Goal: Transaction & Acquisition: Purchase product/service

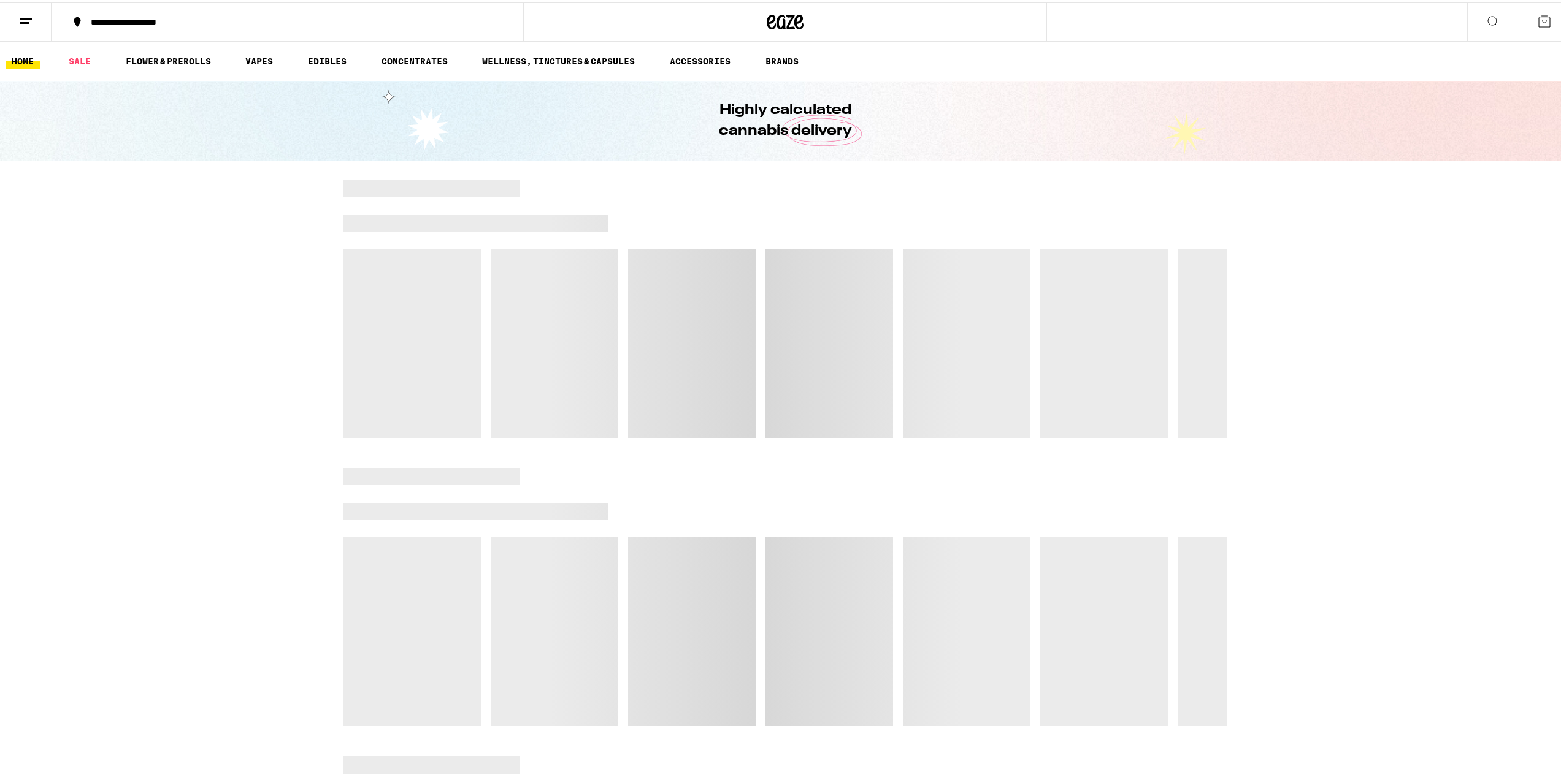
click at [1484, 26] on button at bounding box center [1492, 20] width 52 height 38
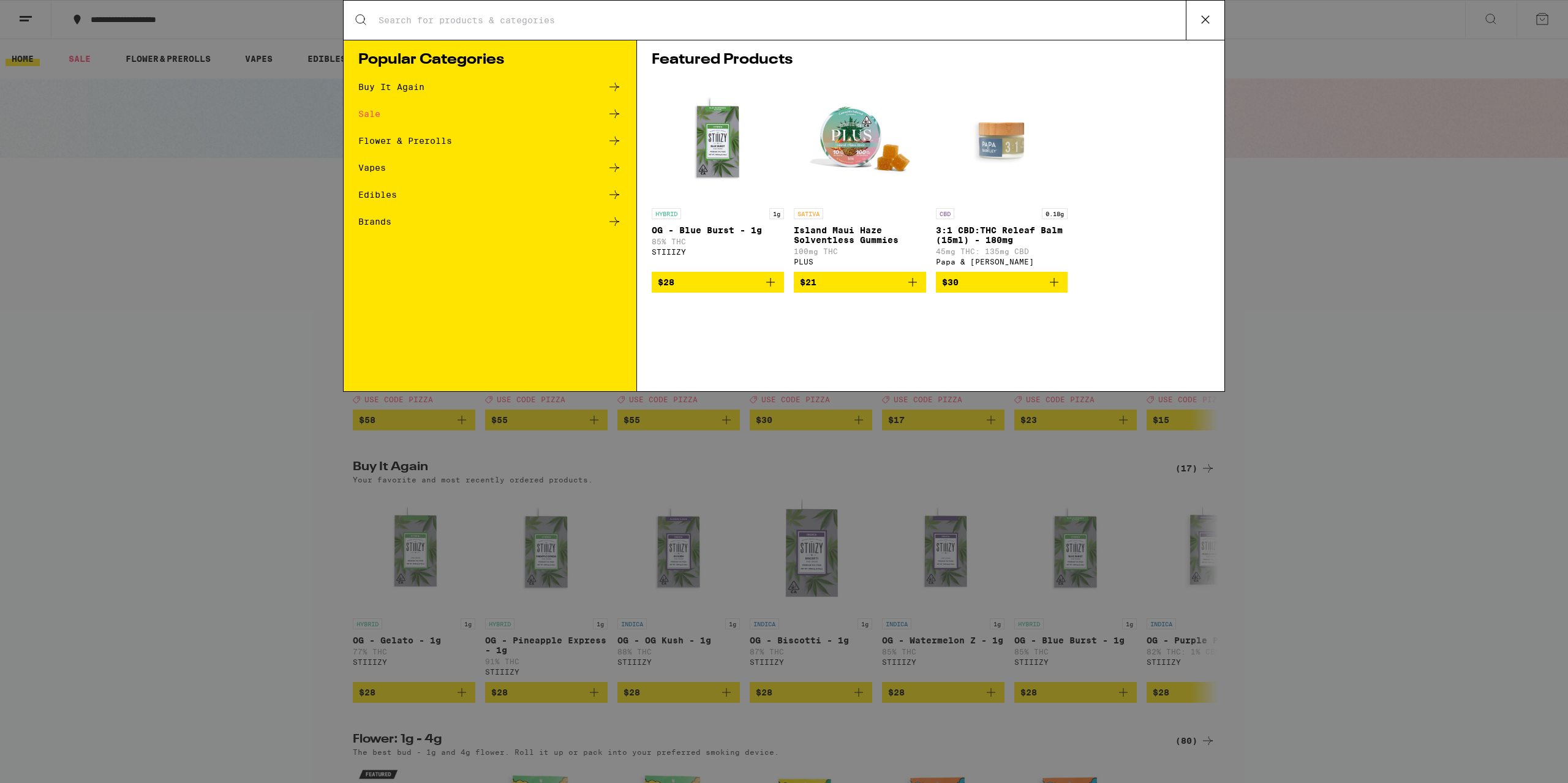
click at [516, 21] on input "Search for Products" at bounding box center [782, 21] width 807 height 11
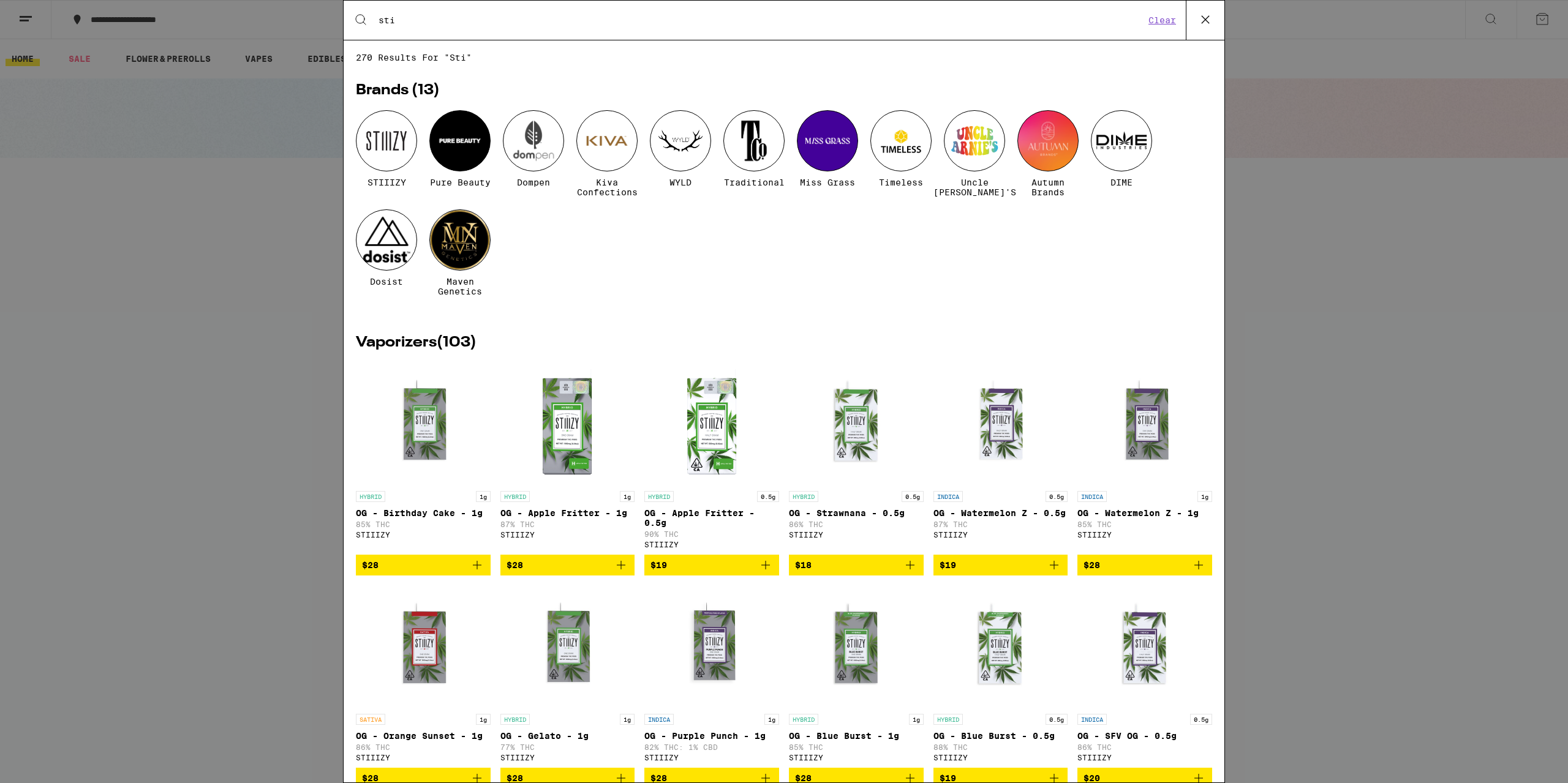
type input "sti"
click at [402, 142] on div at bounding box center [386, 141] width 61 height 61
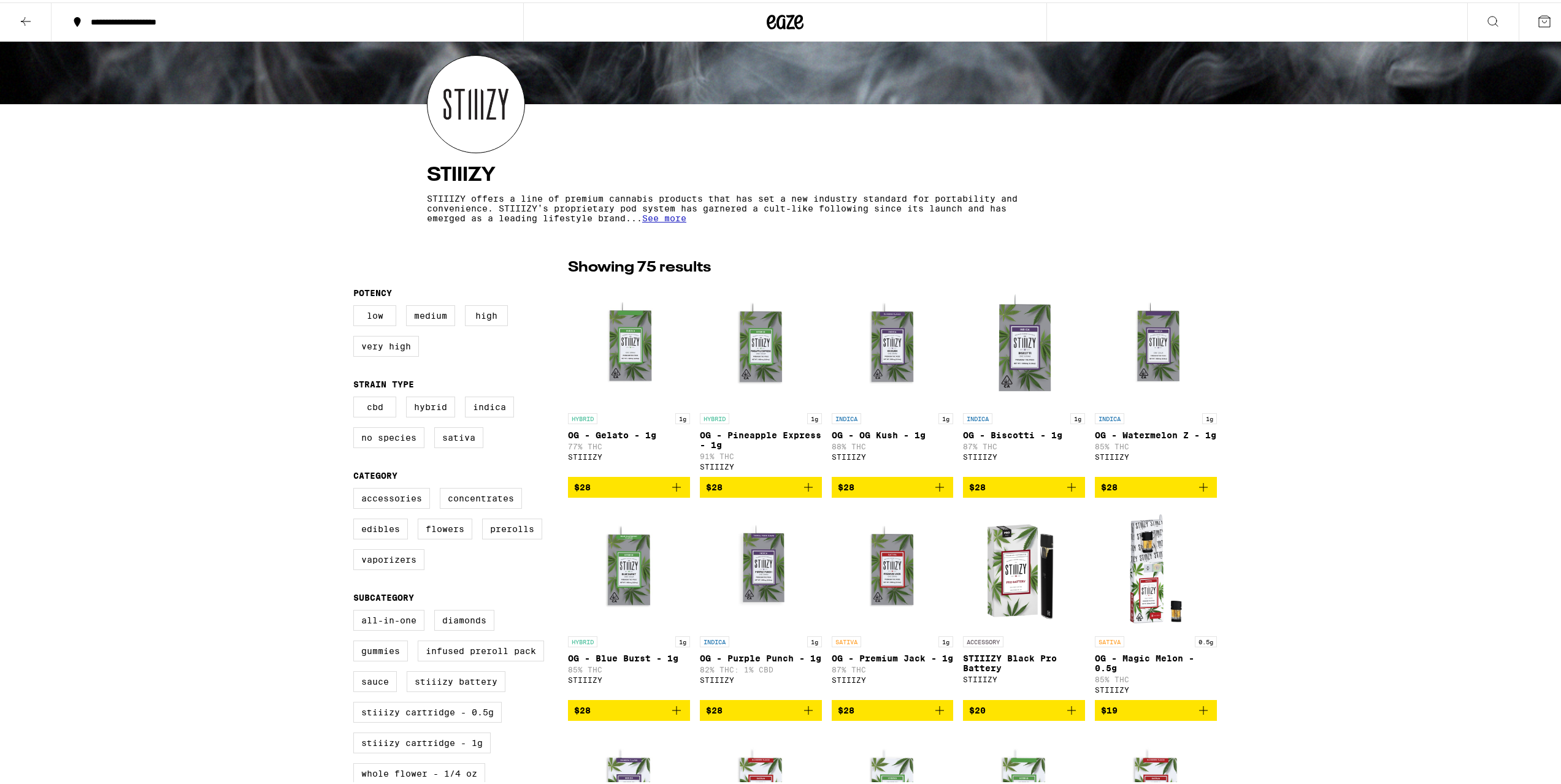
scroll to position [123, 0]
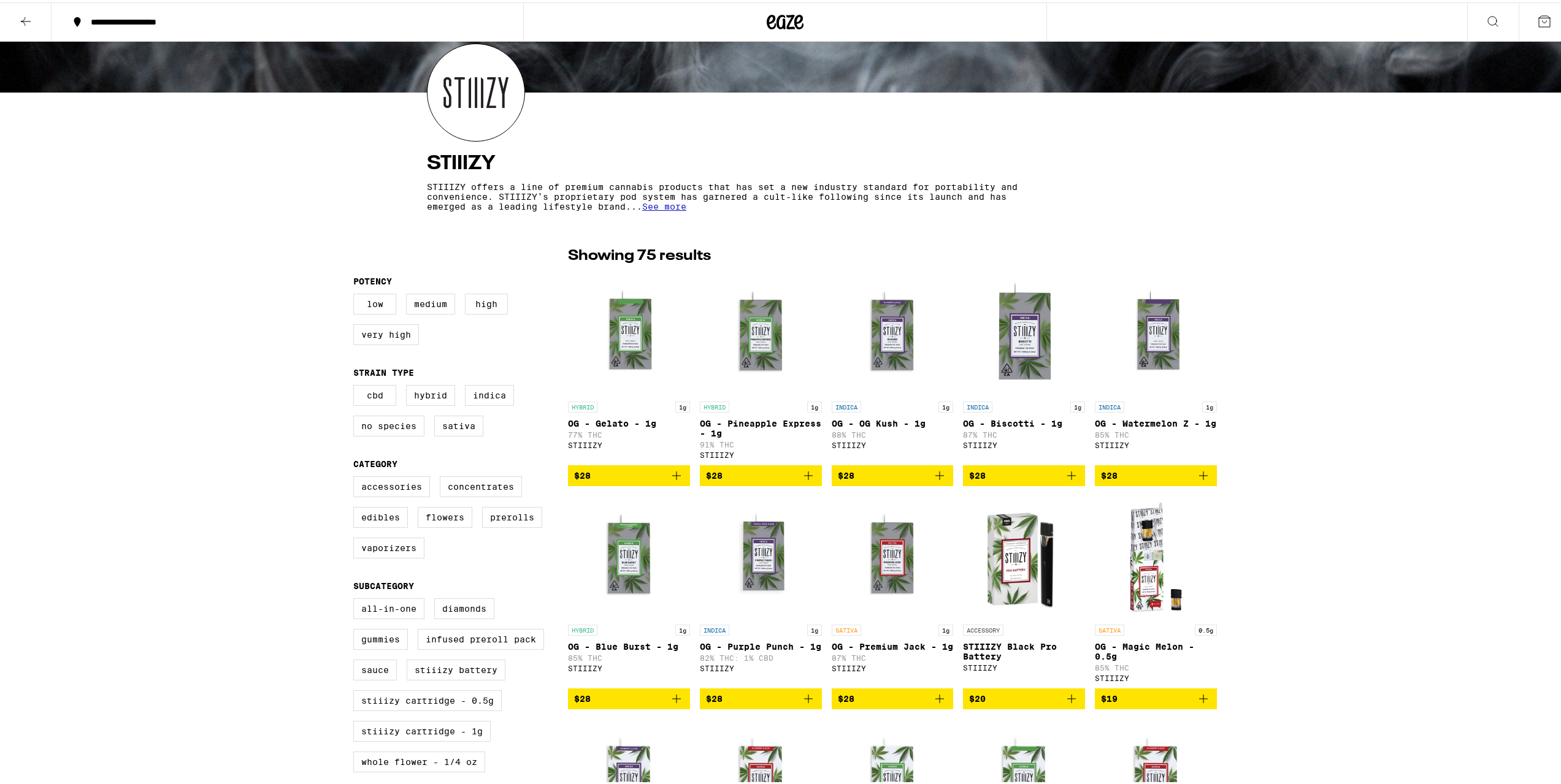
click at [804, 478] on icon "Add to bag" at bounding box center [808, 473] width 15 height 15
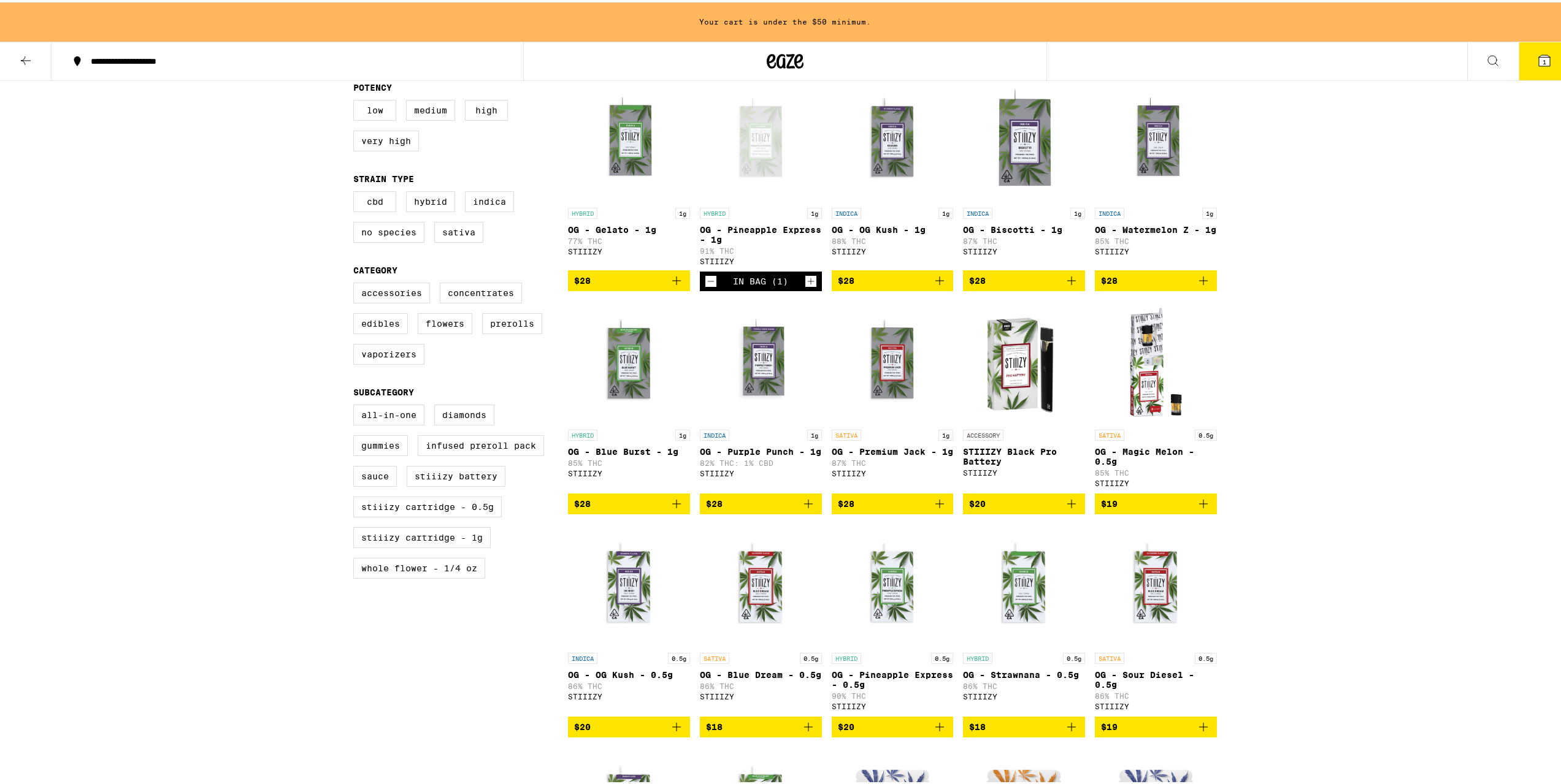
scroll to position [284, 0]
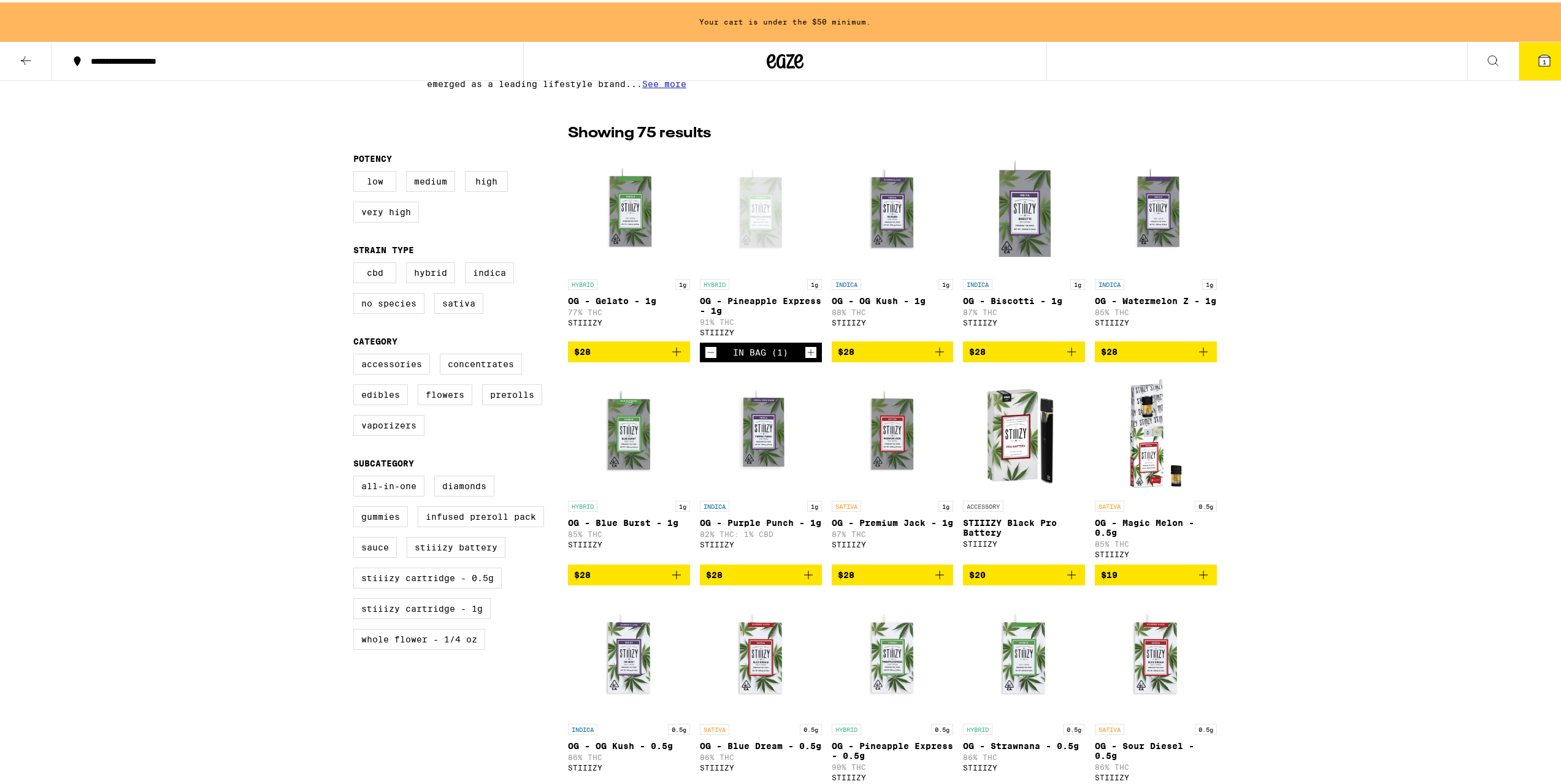
click at [939, 355] on icon "Add to bag" at bounding box center [939, 349] width 15 height 15
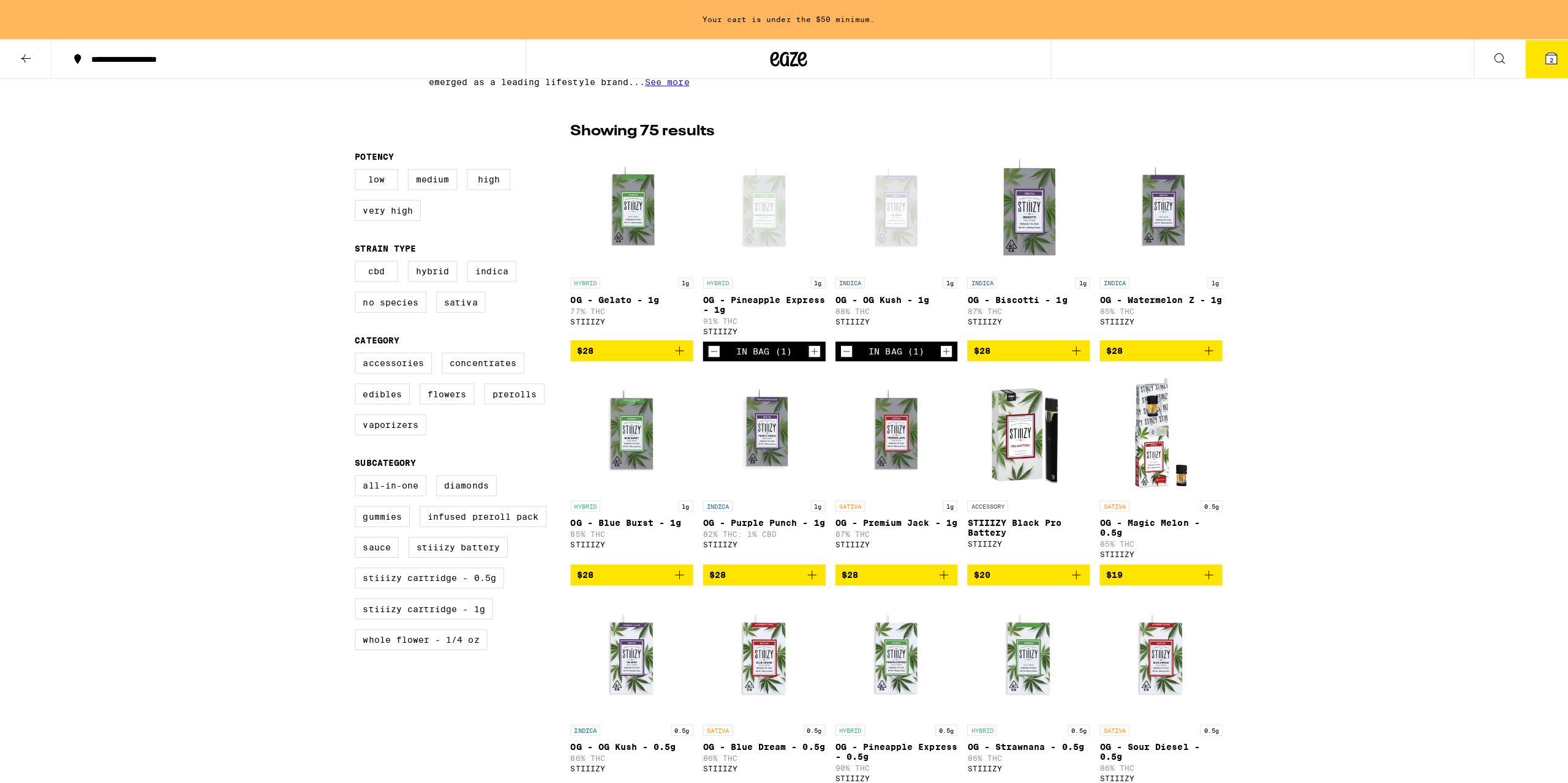
scroll to position [245, 0]
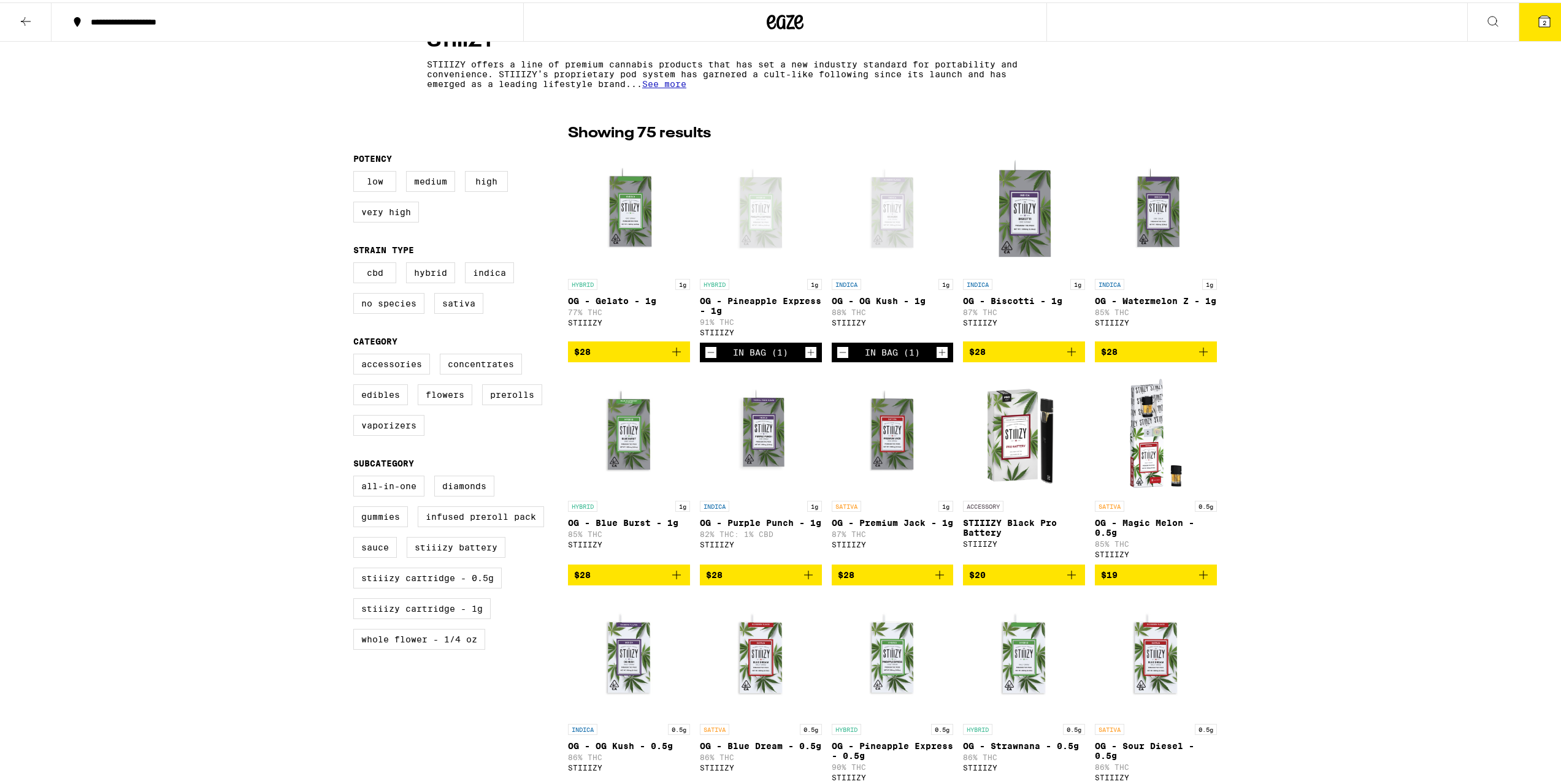
click at [1538, 19] on icon at bounding box center [1544, 19] width 11 height 11
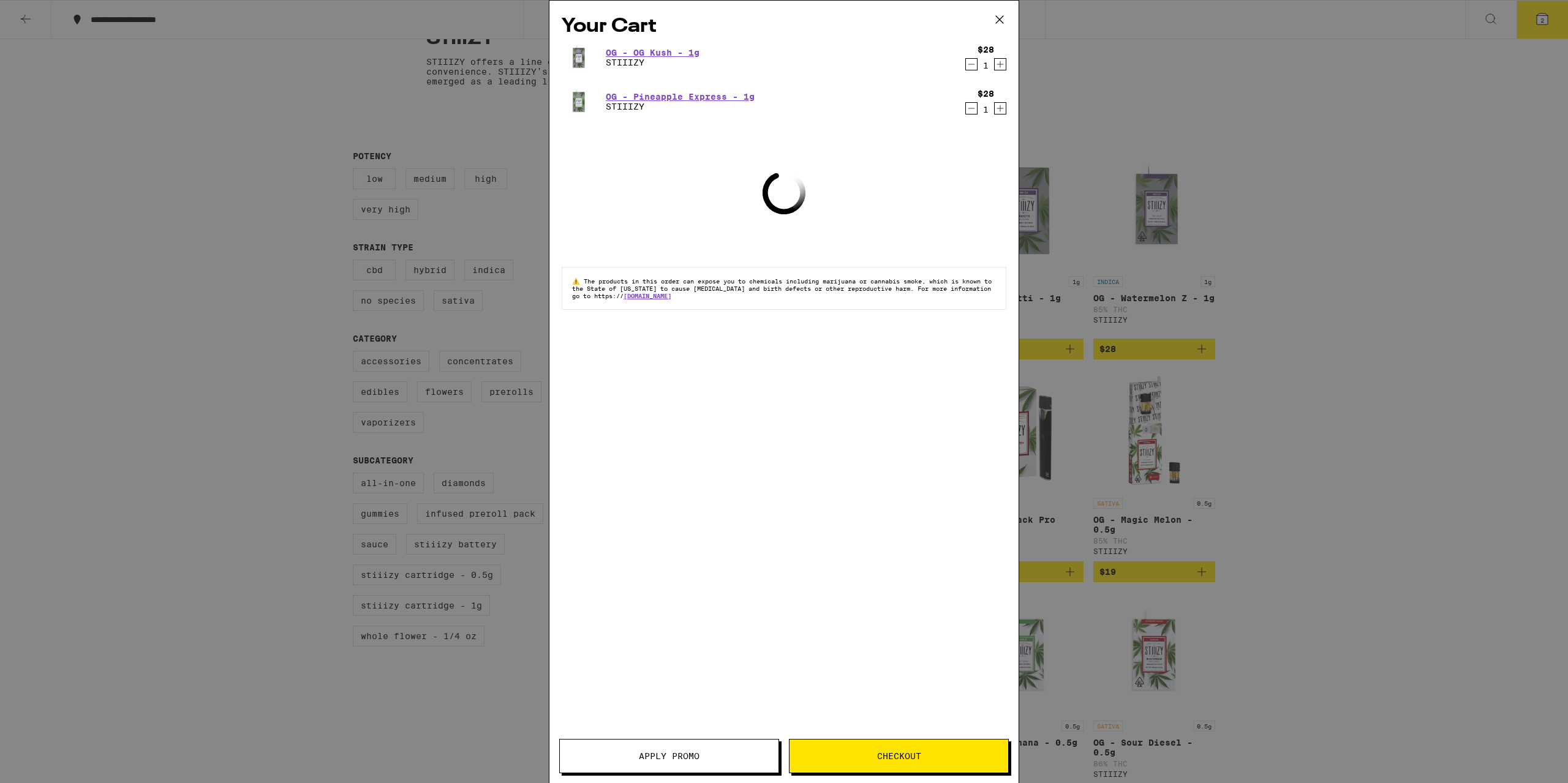
click at [907, 758] on span "Checkout" at bounding box center [899, 756] width 44 height 8
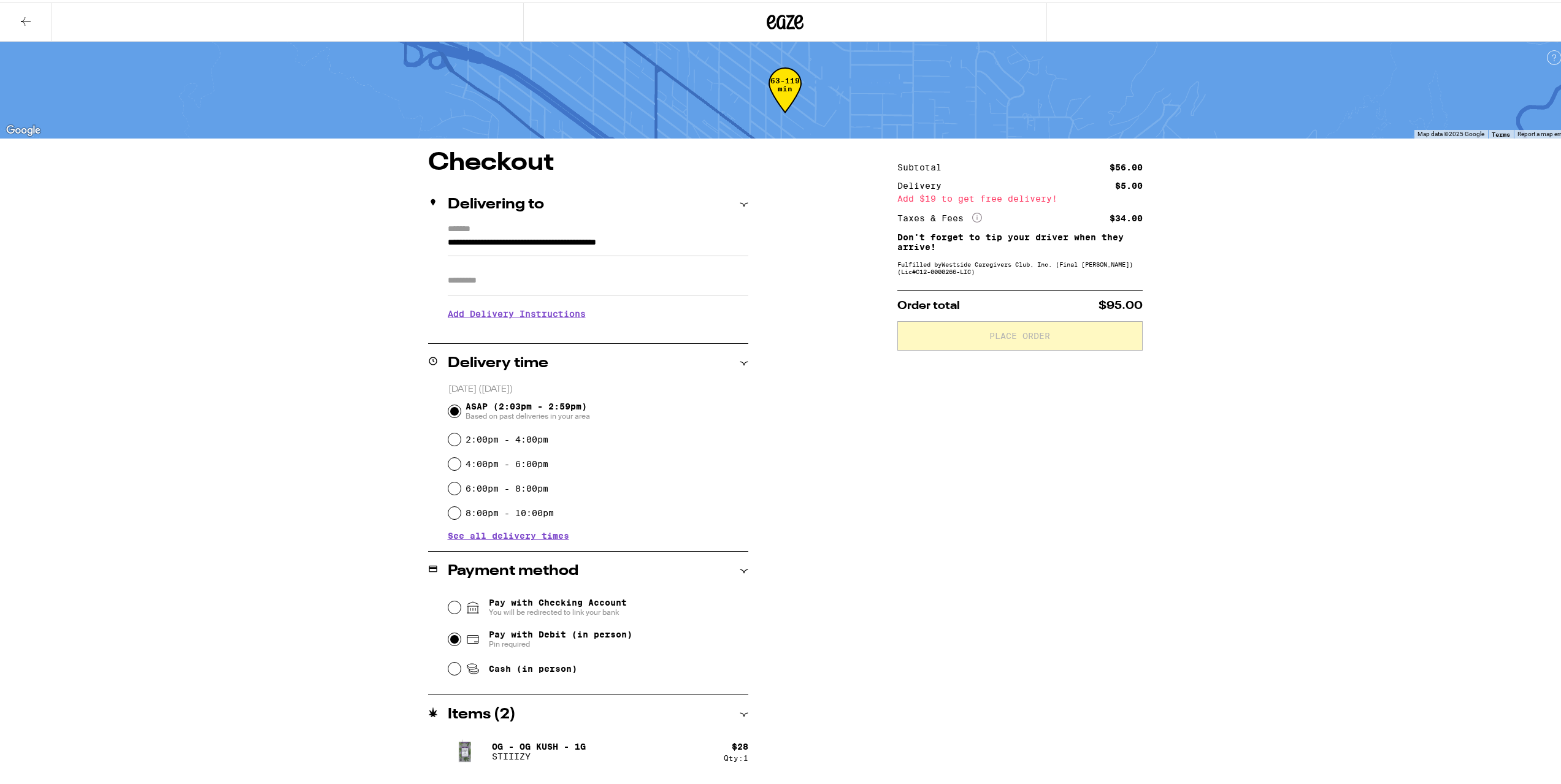
click at [452, 639] on input "Pay with Debit (in person) Pin required" at bounding box center [454, 637] width 12 height 12
radio input "true"
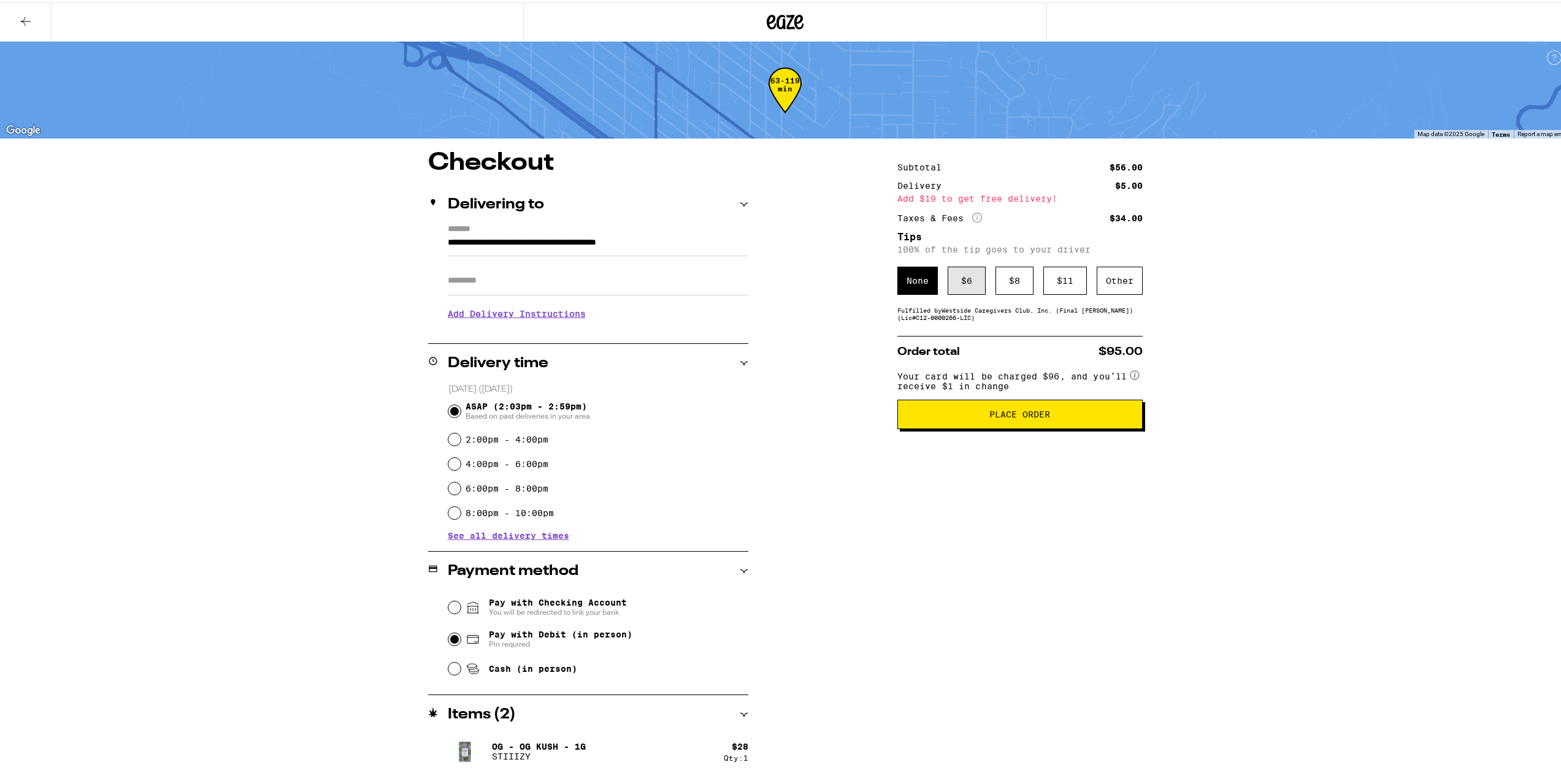
click at [962, 286] on div "$ 6" at bounding box center [967, 279] width 38 height 28
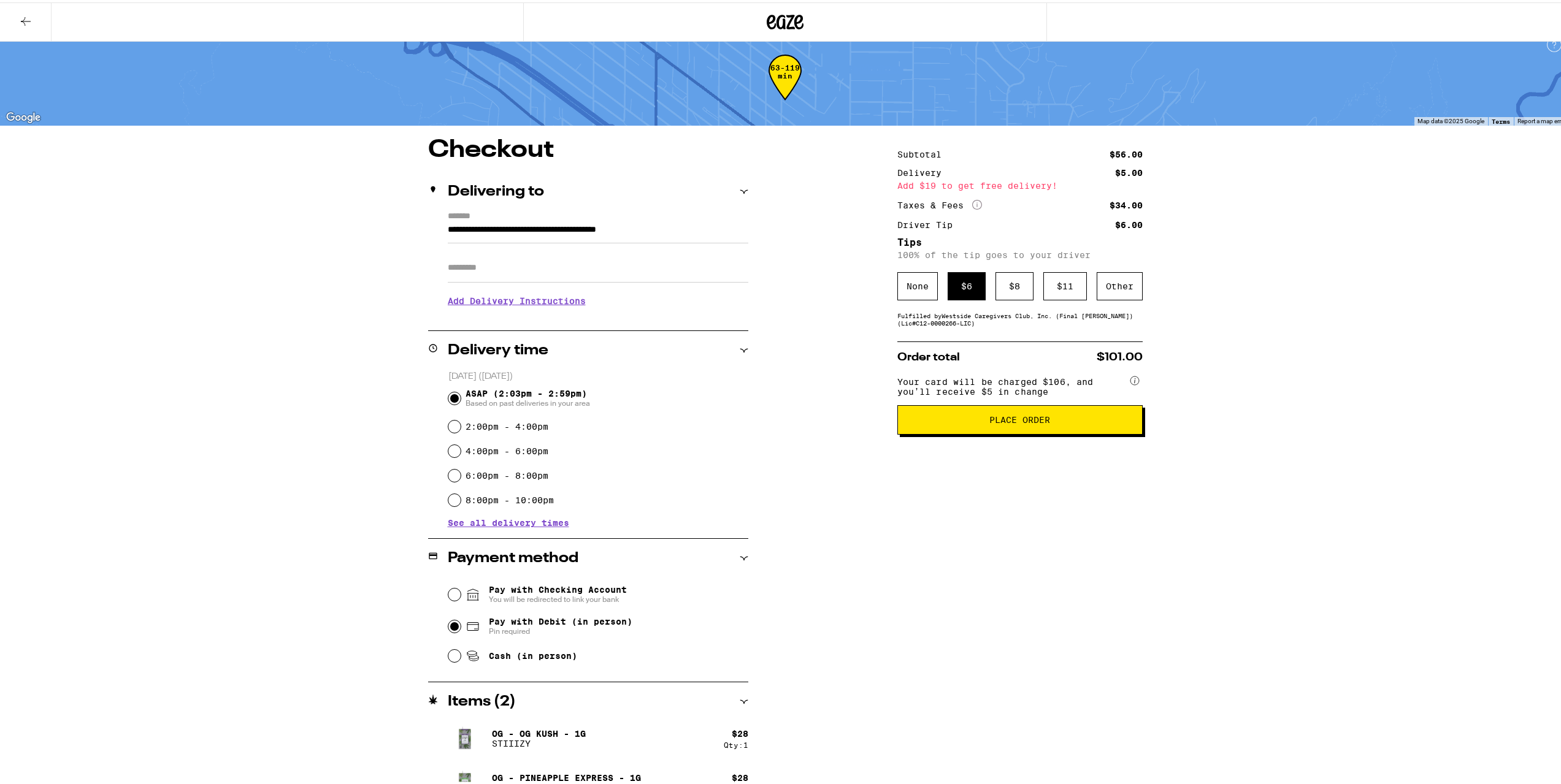
scroll to position [37, 0]
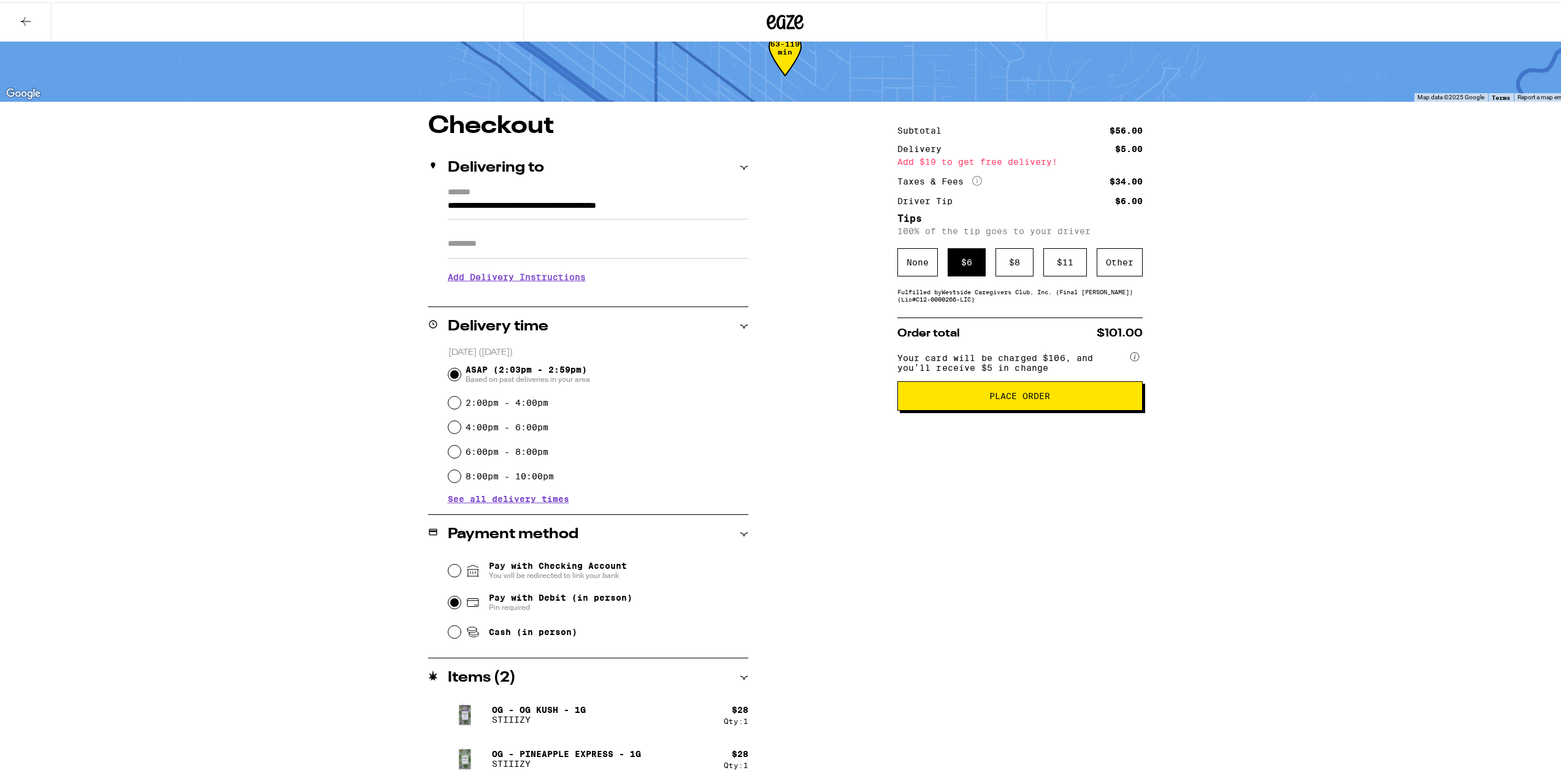
click at [1011, 394] on span "Place Order" at bounding box center [1020, 393] width 61 height 9
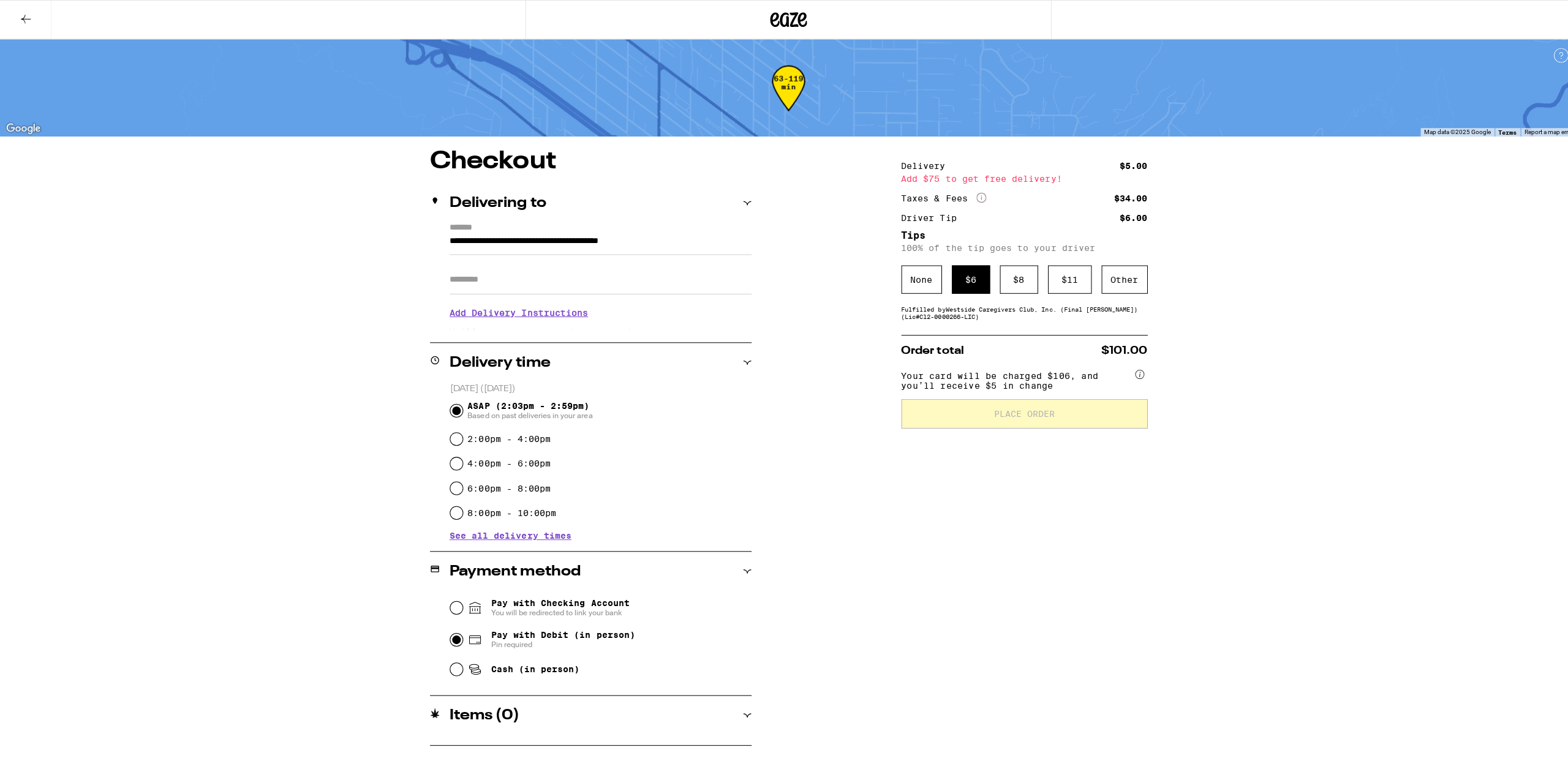
scroll to position [0, 0]
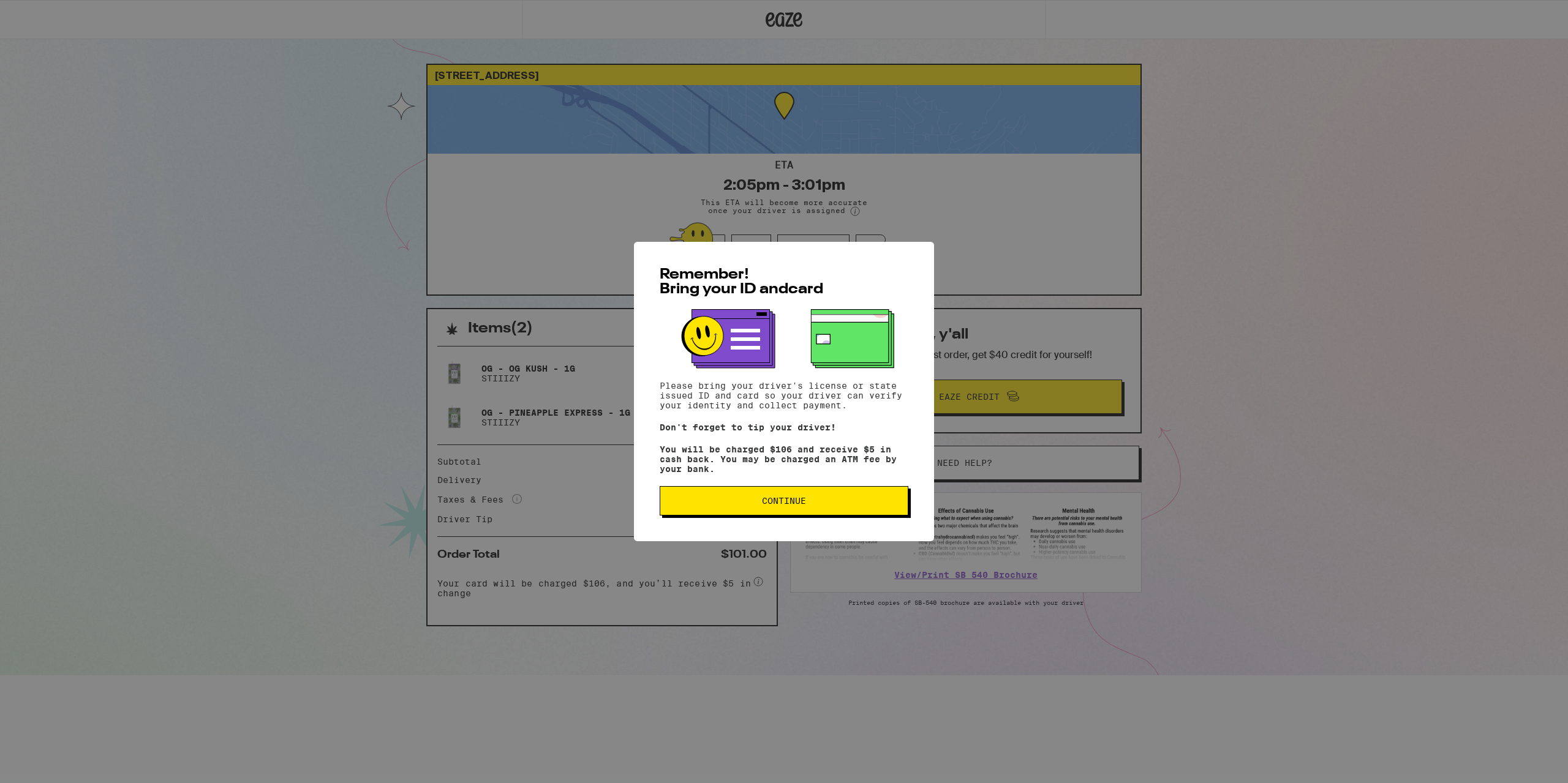
click at [764, 515] on button "Continue" at bounding box center [783, 501] width 249 height 30
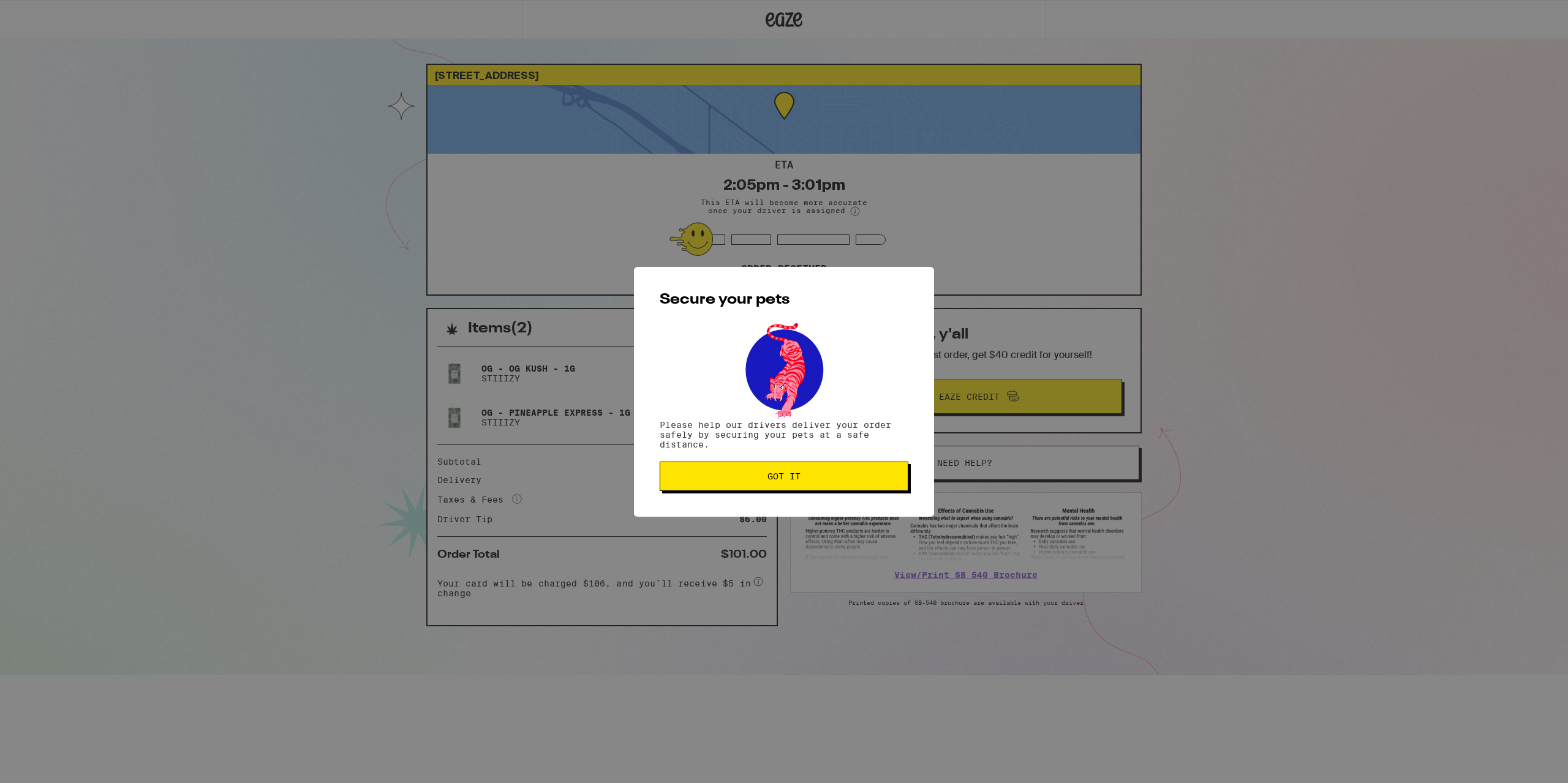
click at [788, 497] on div "Secure your pets Please help our drivers deliver your order safely by securing …" at bounding box center [784, 392] width 300 height 250
click at [798, 481] on span "Got it" at bounding box center [783, 476] width 33 height 8
